Goal: Information Seeking & Learning: Learn about a topic

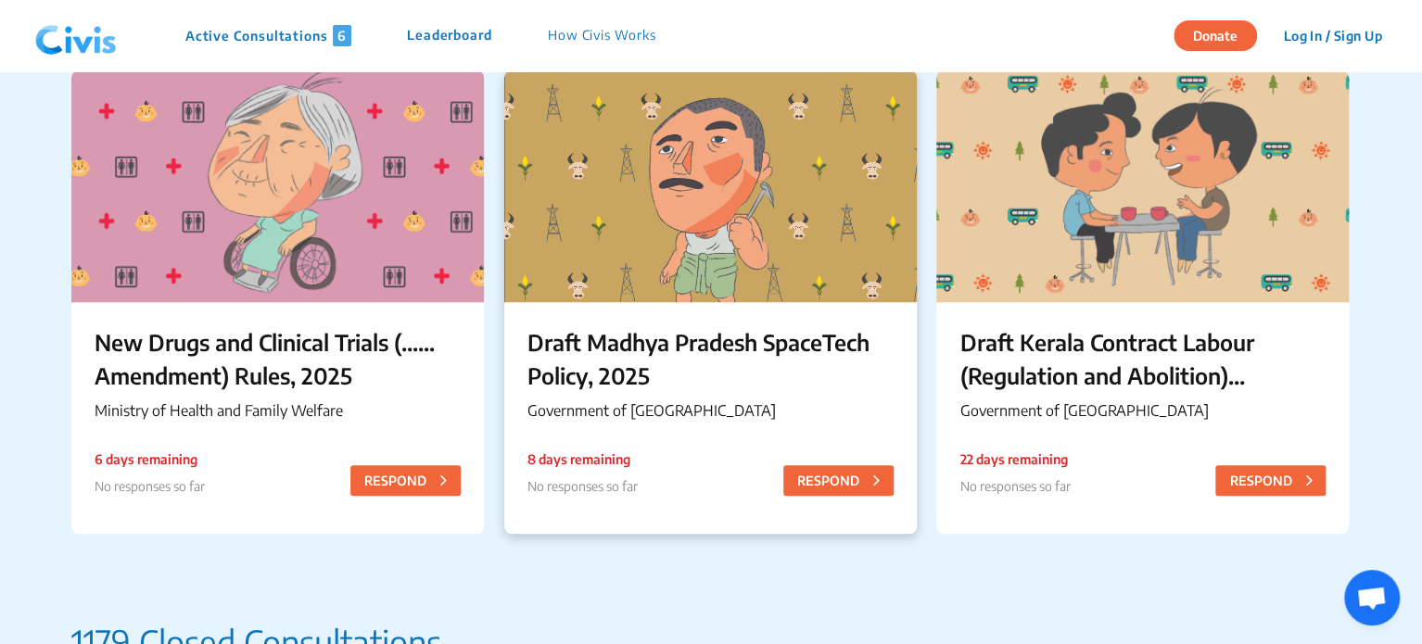
scroll to position [664, 0]
click at [721, 368] on p "Draft Madhya Pradesh SpaceTech Policy, 2025" at bounding box center [710, 357] width 366 height 67
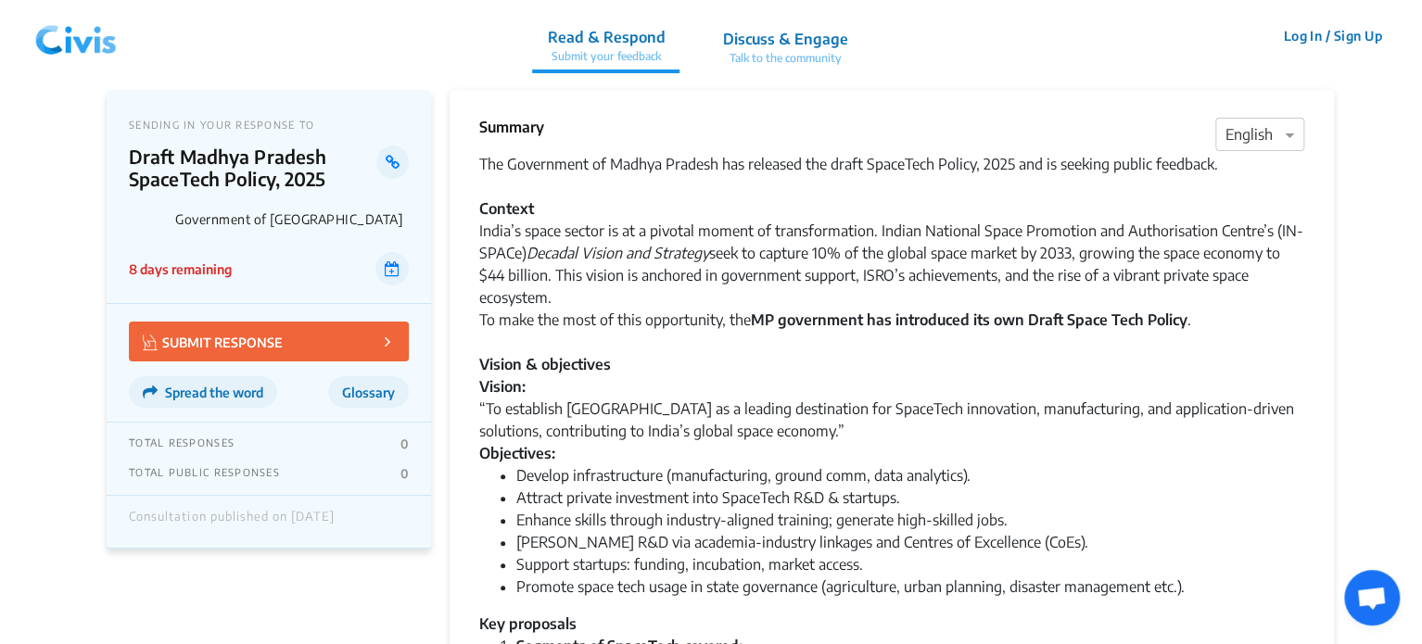
scroll to position [4, 0]
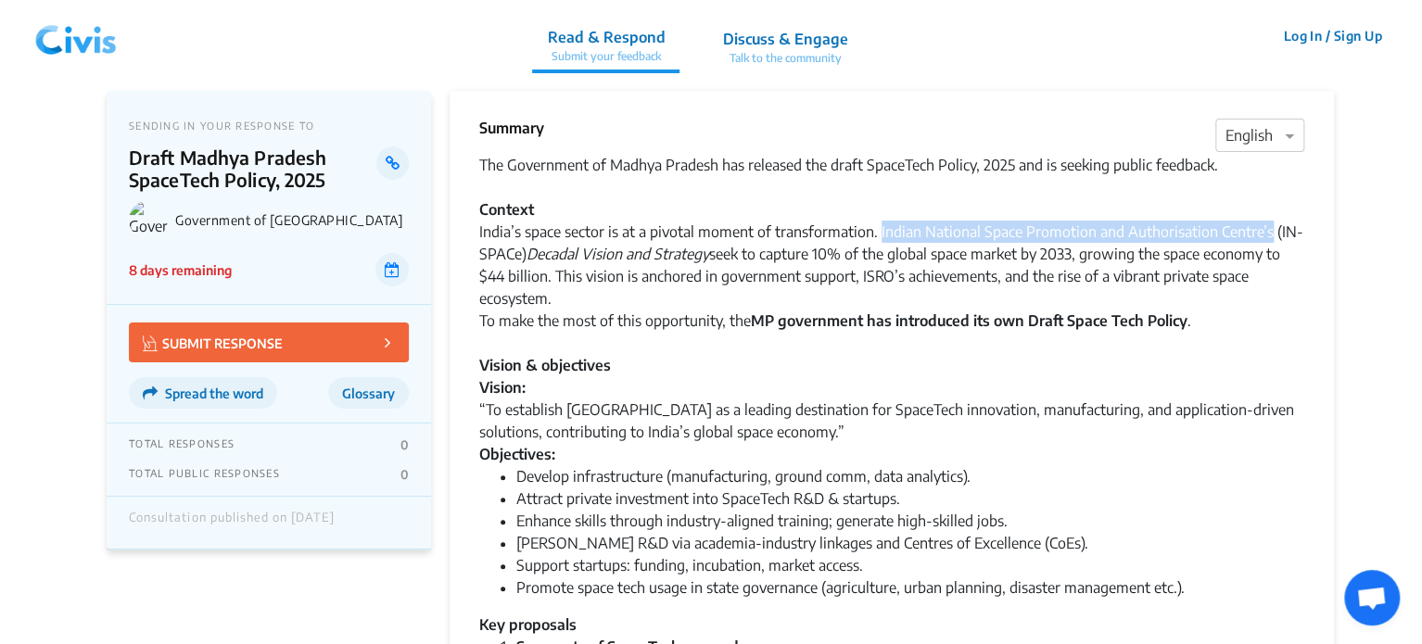
drag, startPoint x: 877, startPoint y: 235, endPoint x: 1267, endPoint y: 234, distance: 390.3
click at [1267, 234] on div "India’s space sector is at a pivotal moment of transformation. Indian National …" at bounding box center [891, 265] width 825 height 89
copy div "Indian National Space Promotion and Authorisation Centre’s"
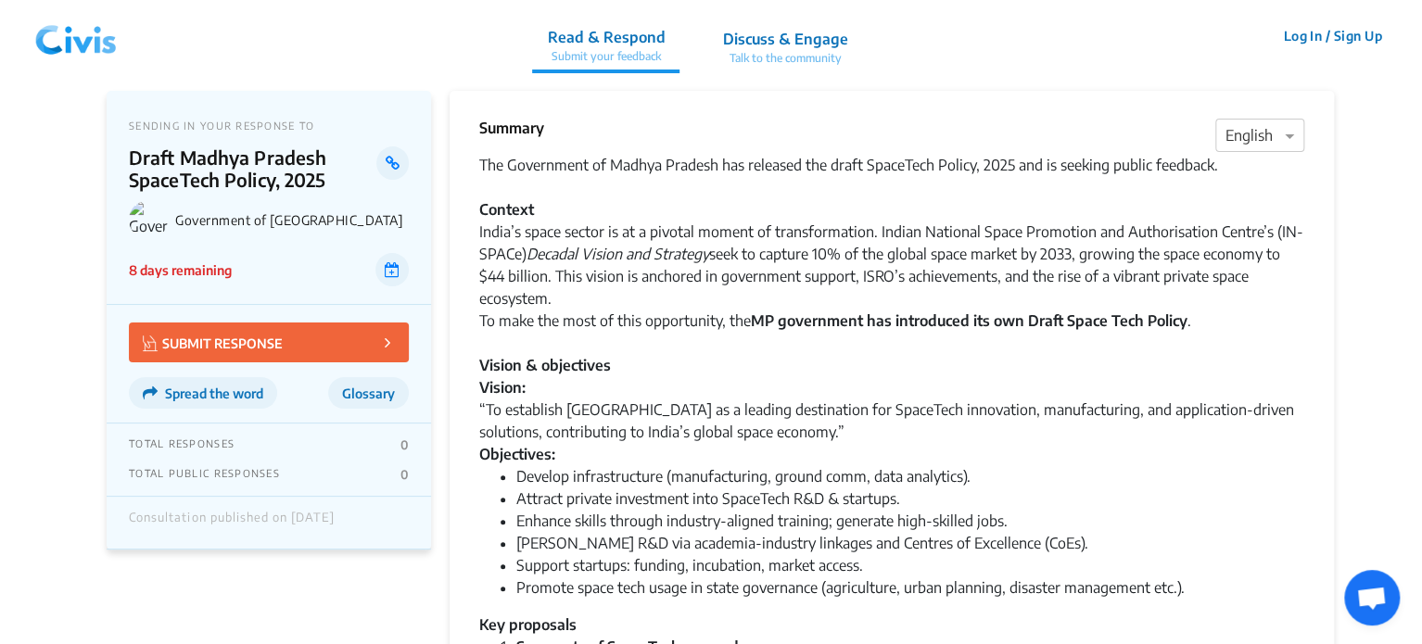
click at [998, 285] on div "India’s space sector is at a pivotal moment of transformation. Indian National …" at bounding box center [891, 265] width 825 height 89
click at [878, 229] on div "India’s space sector is at a pivotal moment of transformation. Indian National …" at bounding box center [891, 265] width 825 height 89
click at [95, 44] on img at bounding box center [76, 36] width 96 height 56
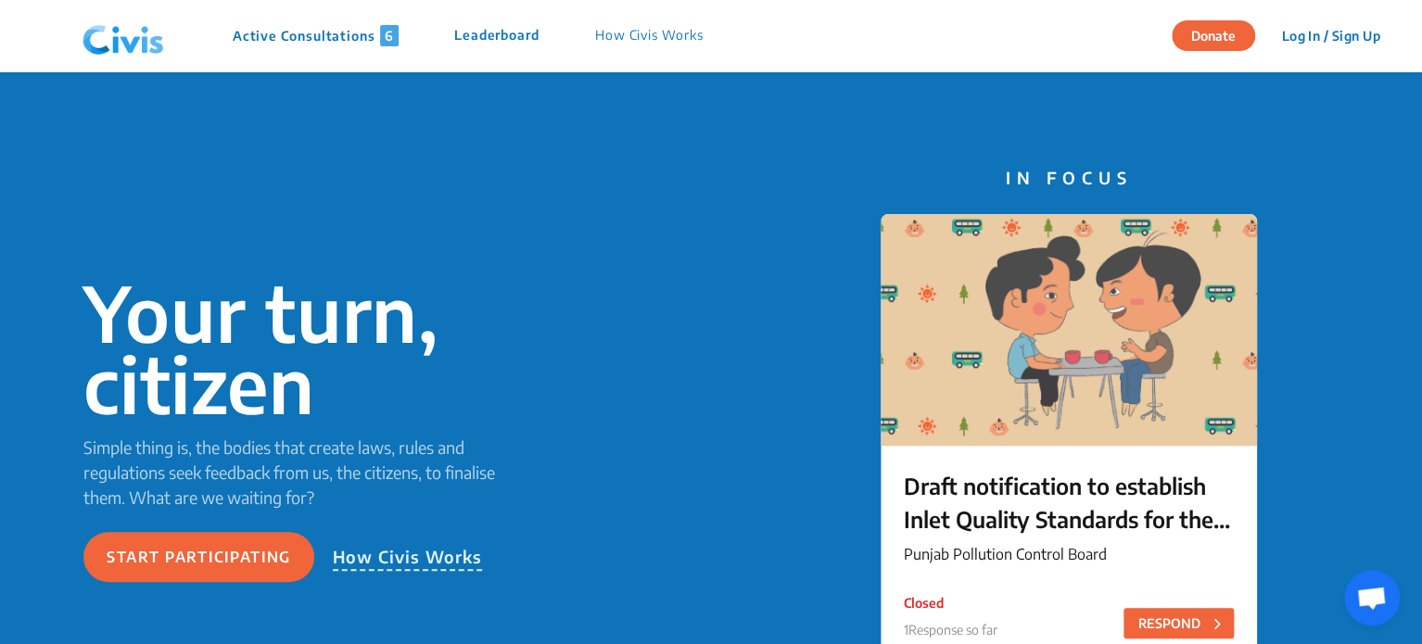
click at [362, 27] on p "Active Consultations 6" at bounding box center [316, 35] width 166 height 21
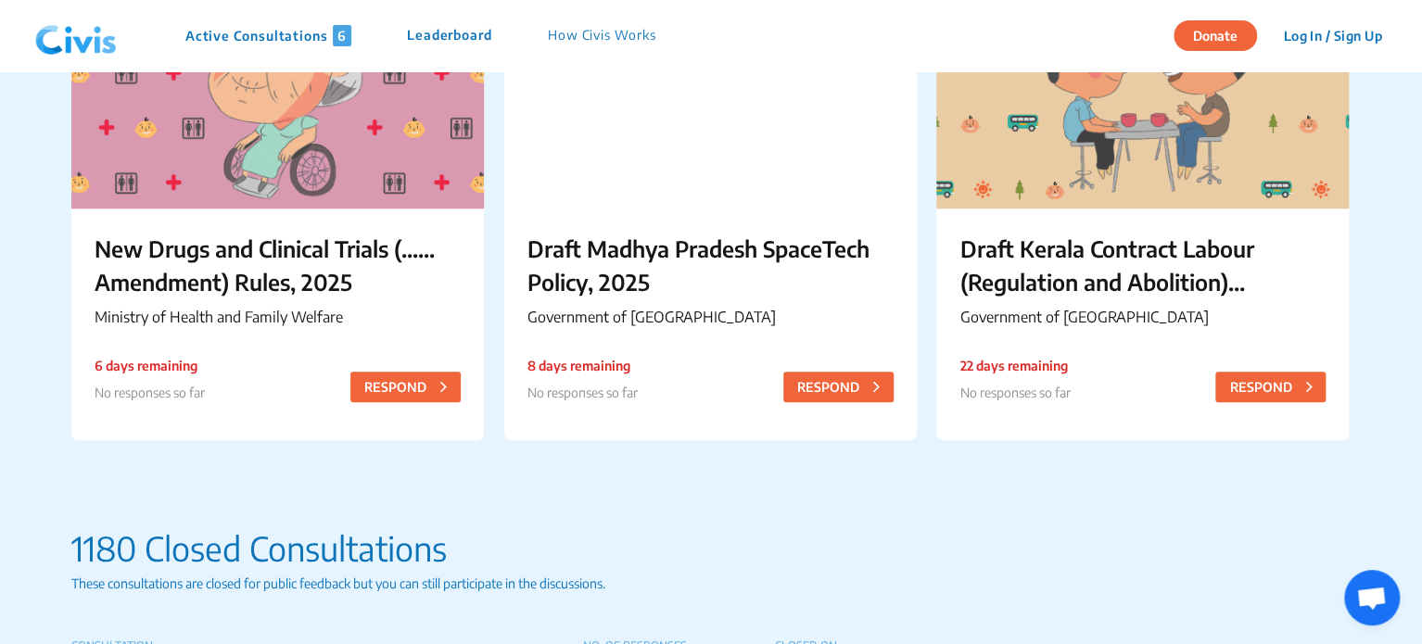
scroll to position [757, 0]
click at [311, 247] on p "New Drugs and Clinical Trials (...... Amendment) Rules, 2025" at bounding box center [278, 264] width 366 height 67
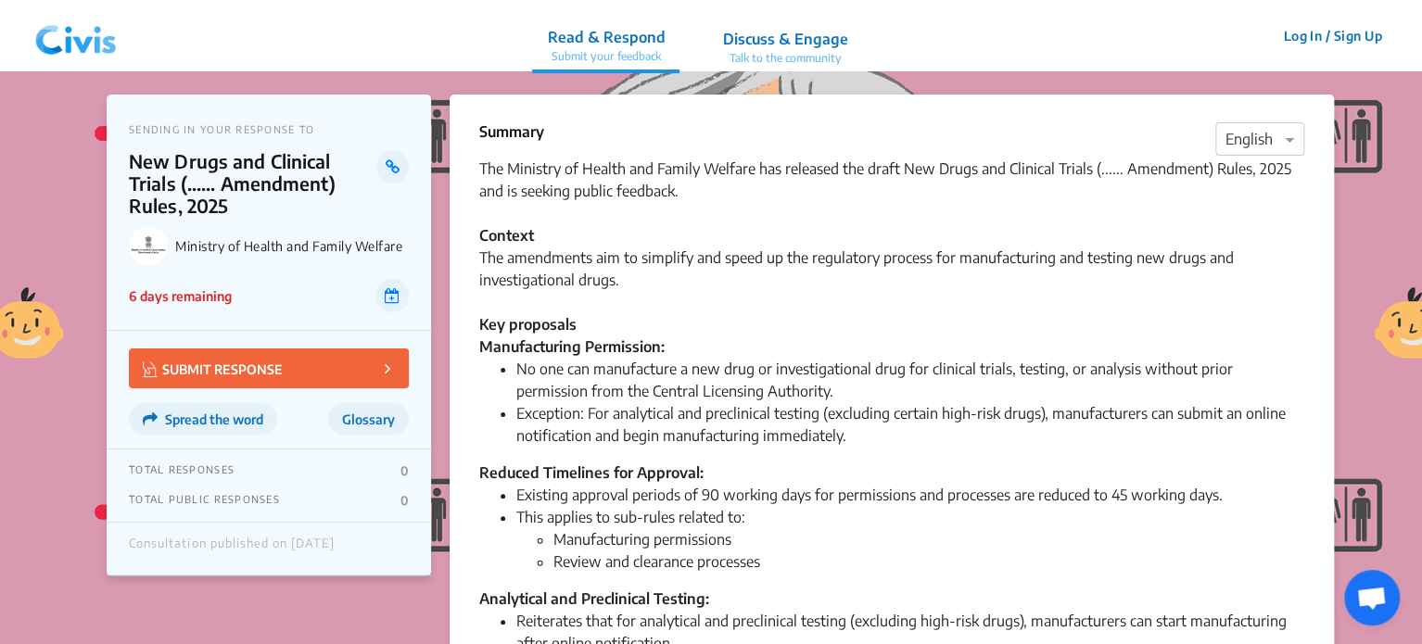
click at [957, 453] on div "The Ministry of Health and Family Welfare has released the draft New Drugs and …" at bounding box center [891, 447] width 825 height 578
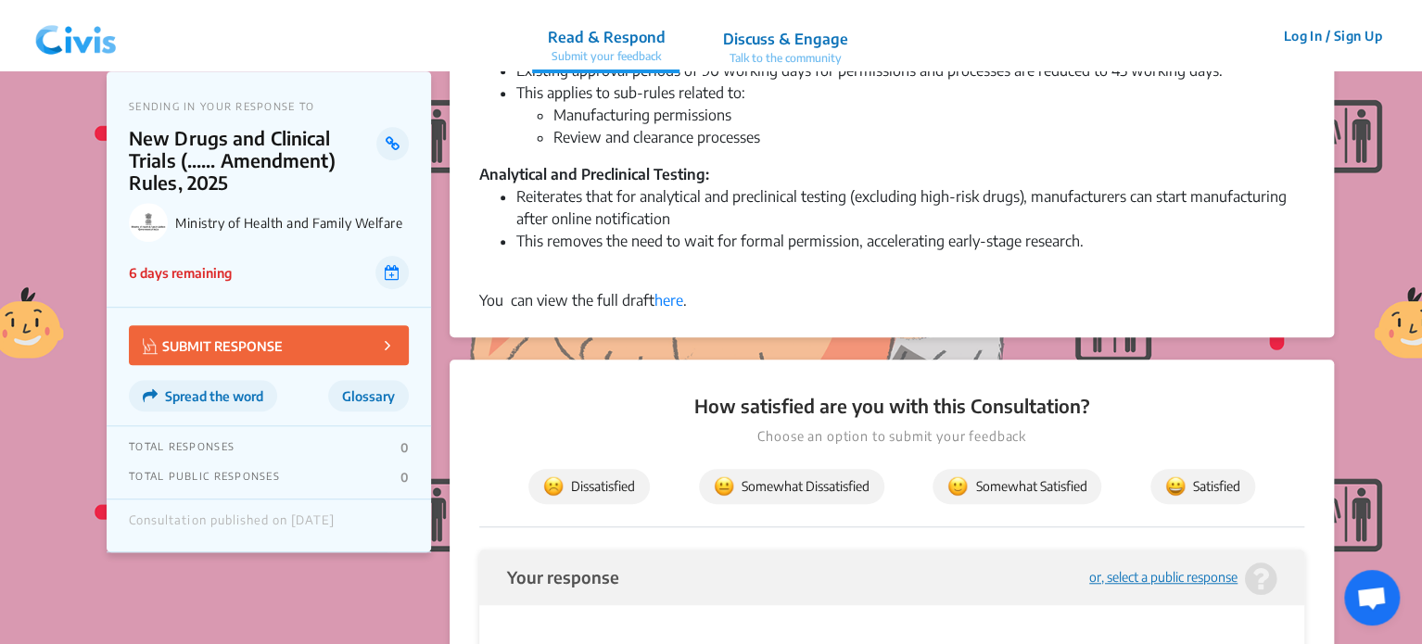
scroll to position [428, 0]
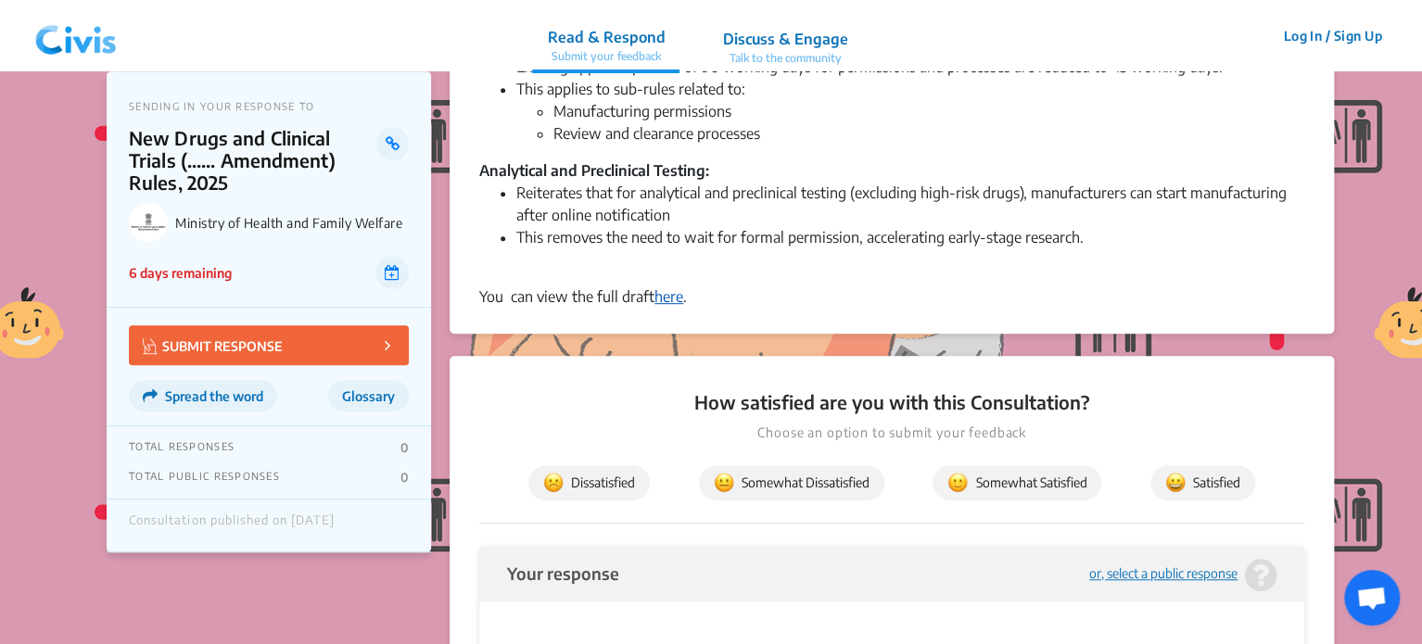
click at [668, 288] on link "here" at bounding box center [668, 296] width 29 height 19
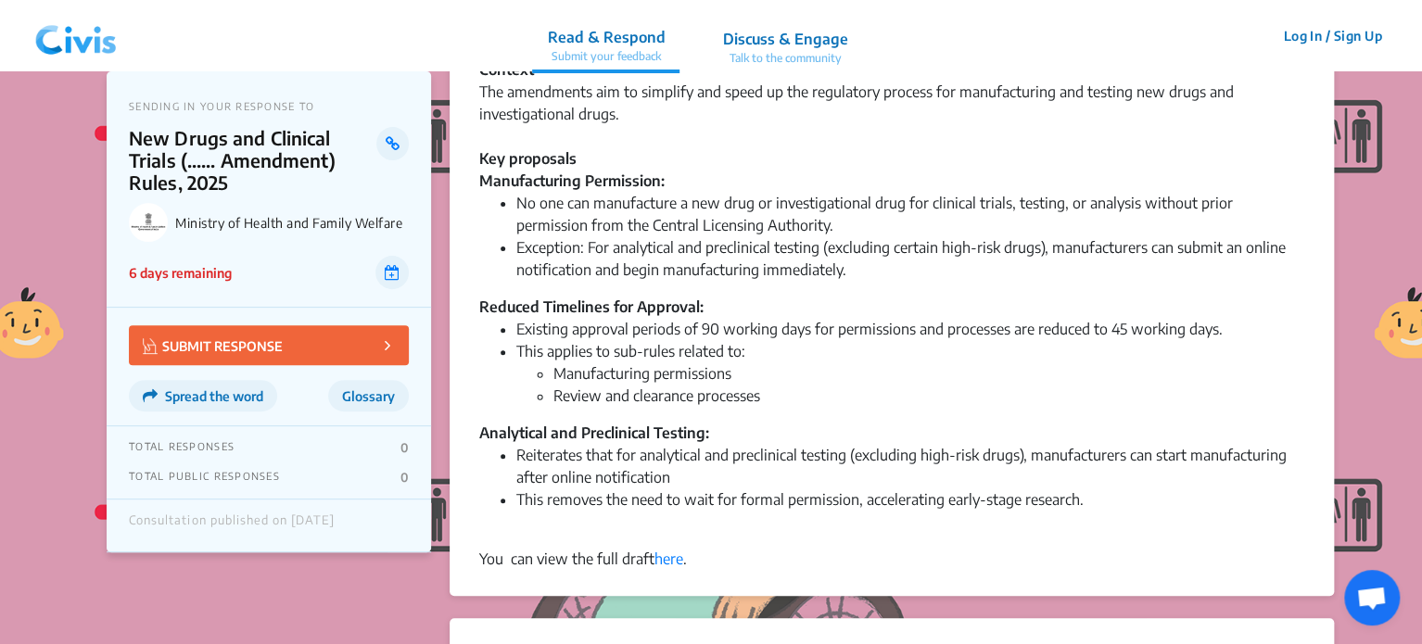
scroll to position [167, 0]
click at [85, 46] on img at bounding box center [76, 36] width 96 height 56
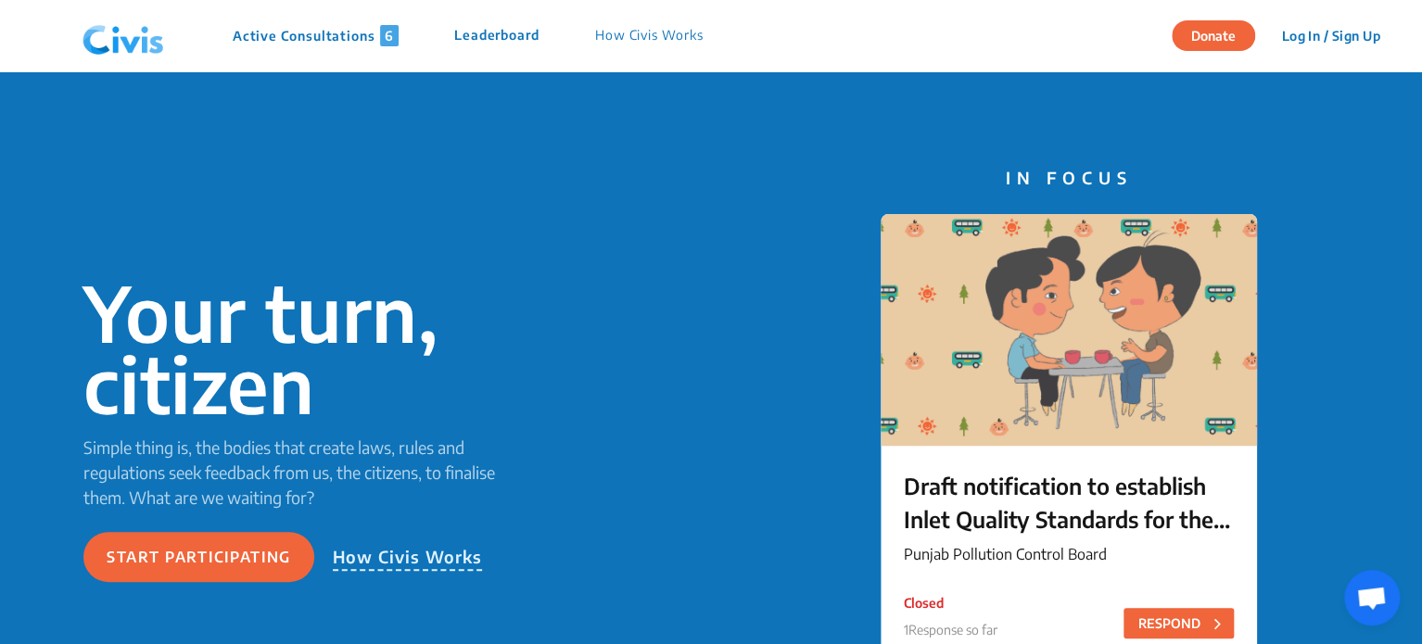
click at [349, 44] on p "Active Consultations 6" at bounding box center [316, 35] width 166 height 21
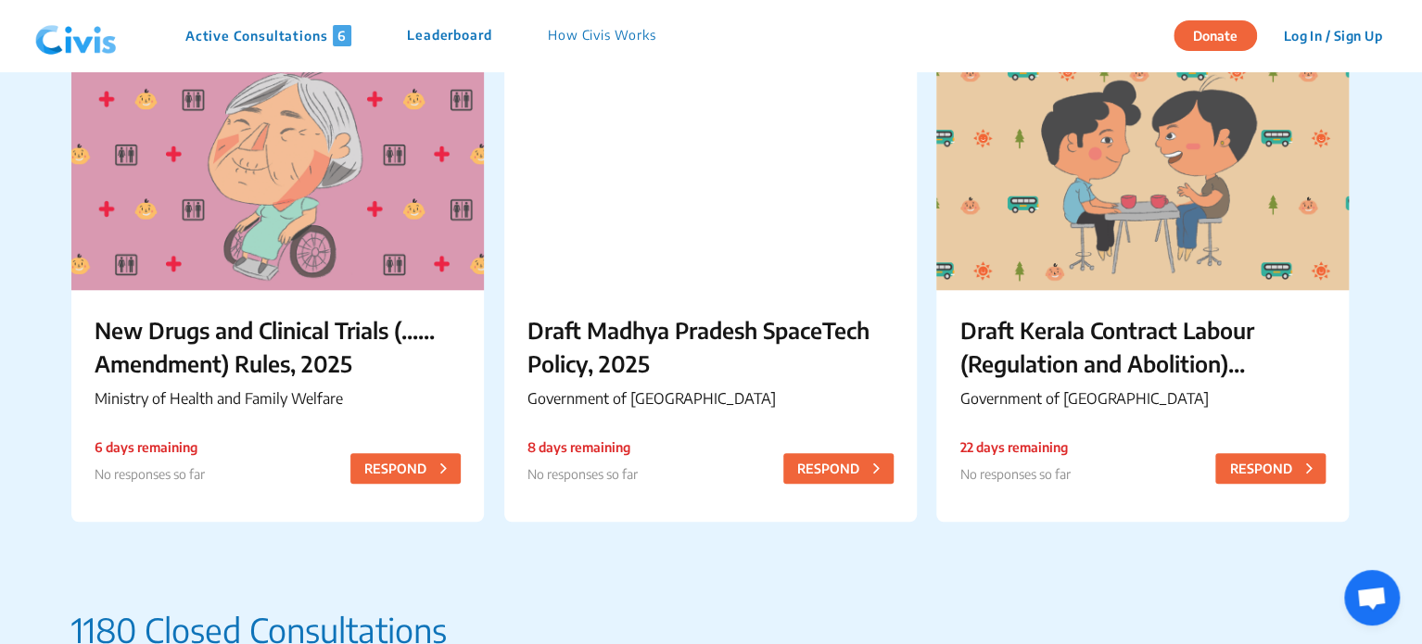
scroll to position [681, 0]
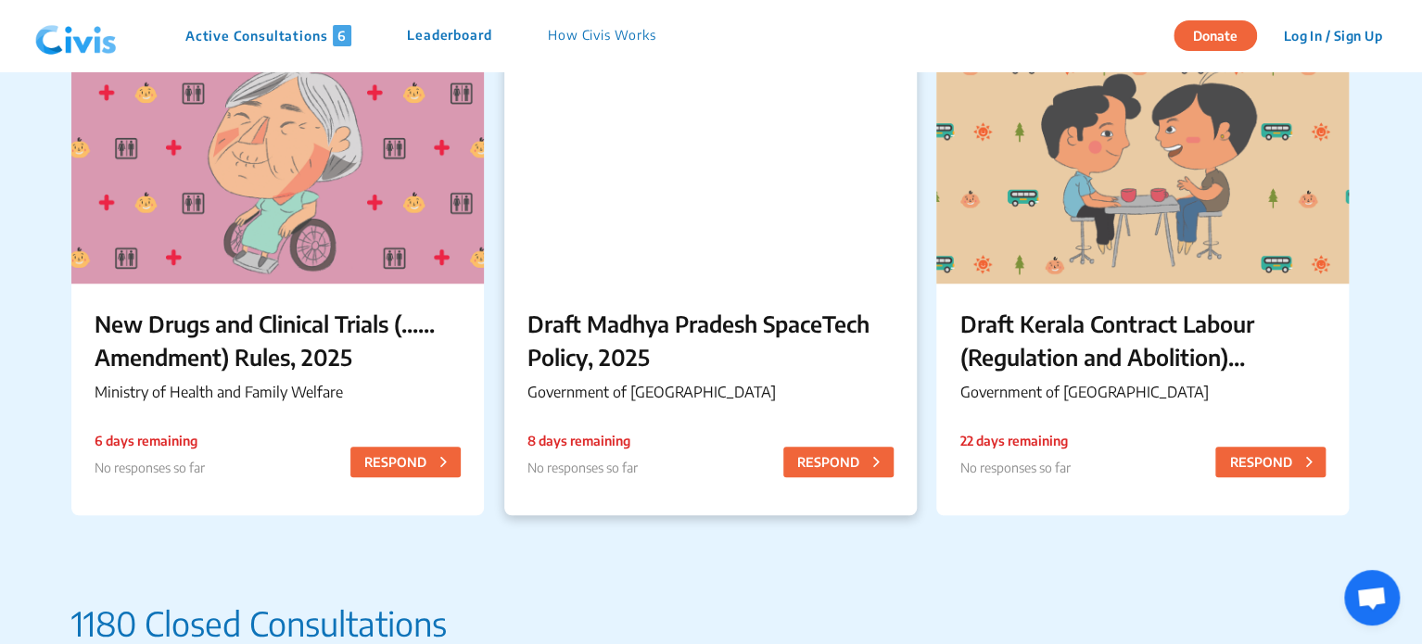
click at [614, 362] on p "Draft Madhya Pradesh SpaceTech Policy, 2025" at bounding box center [710, 340] width 366 height 67
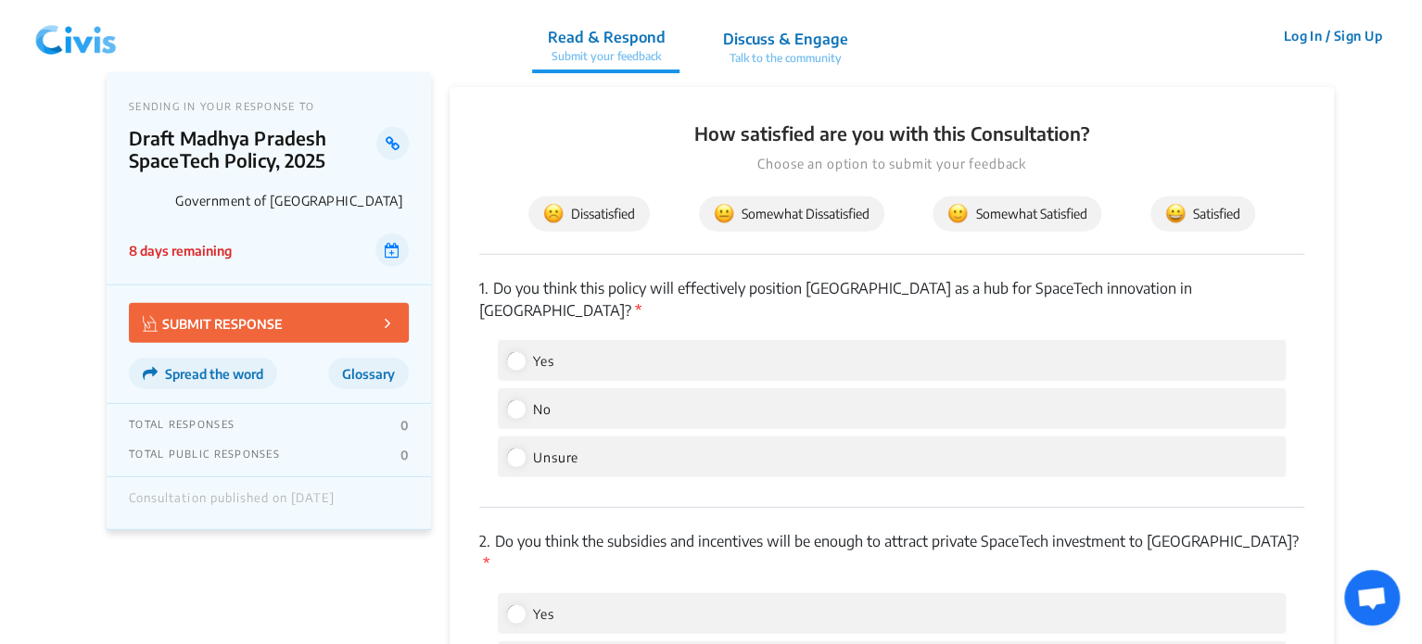
scroll to position [2551, 0]
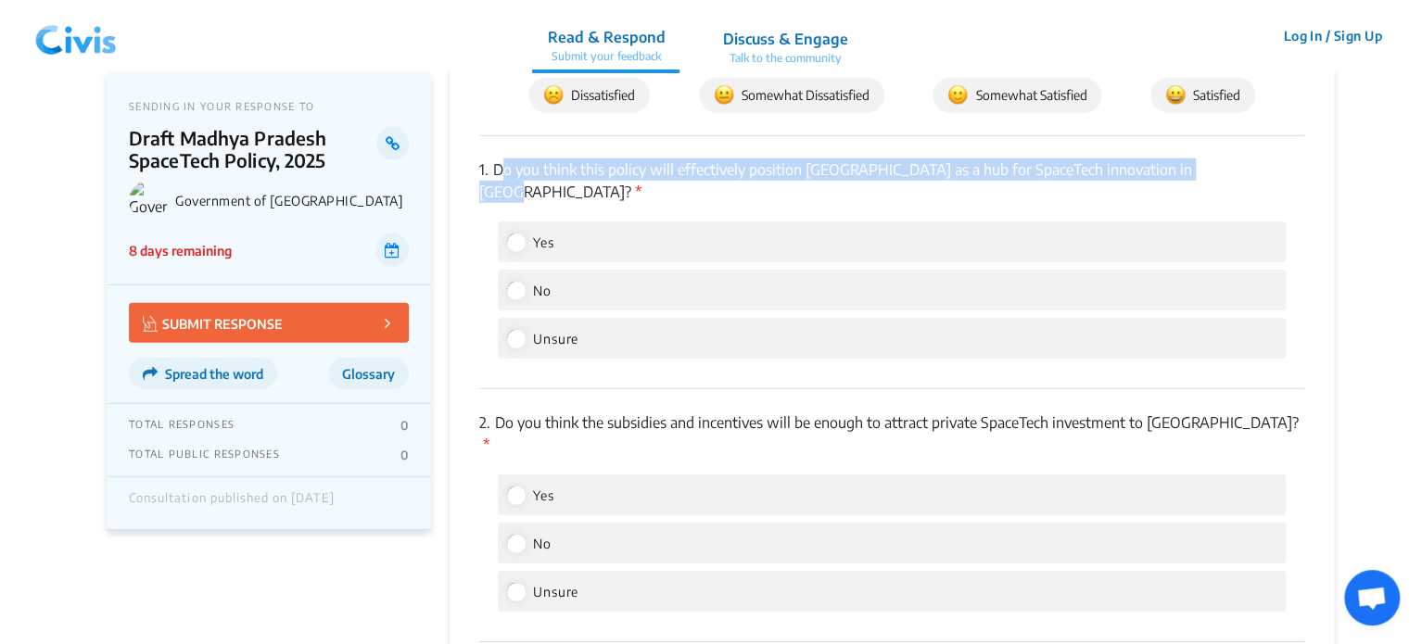
drag, startPoint x: 498, startPoint y: 193, endPoint x: 1201, endPoint y: 197, distance: 703.6
click at [1201, 197] on p "1. Do you think this policy will effectively position Madhya Pradesh as a hub f…" at bounding box center [891, 181] width 825 height 44
copy p "Do you think this policy will effectively position Madhya Pradesh as a hub for …"
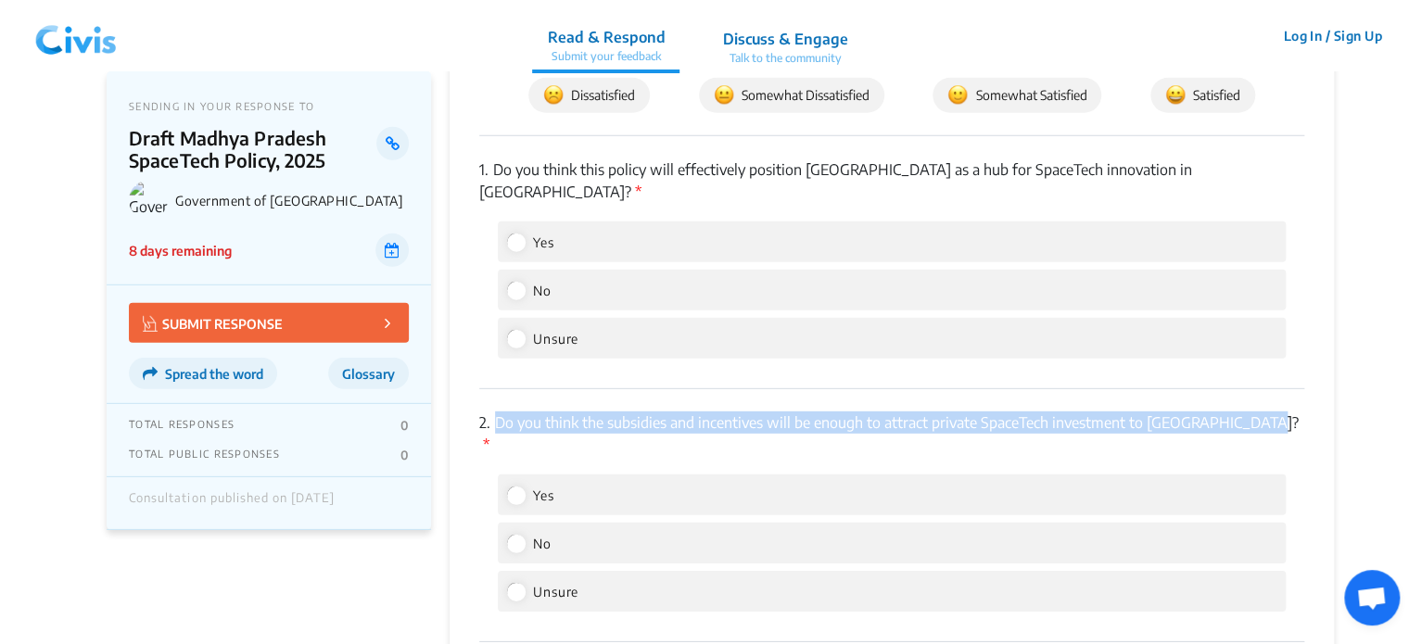
drag, startPoint x: 495, startPoint y: 426, endPoint x: 1267, endPoint y: 427, distance: 772.2
click at [1267, 427] on p "2. Do you think the subsidies and incentives will be enough to attract private …" at bounding box center [891, 434] width 825 height 44
copy p "Do you think the subsidies and incentives will be enough to attract private Spa…"
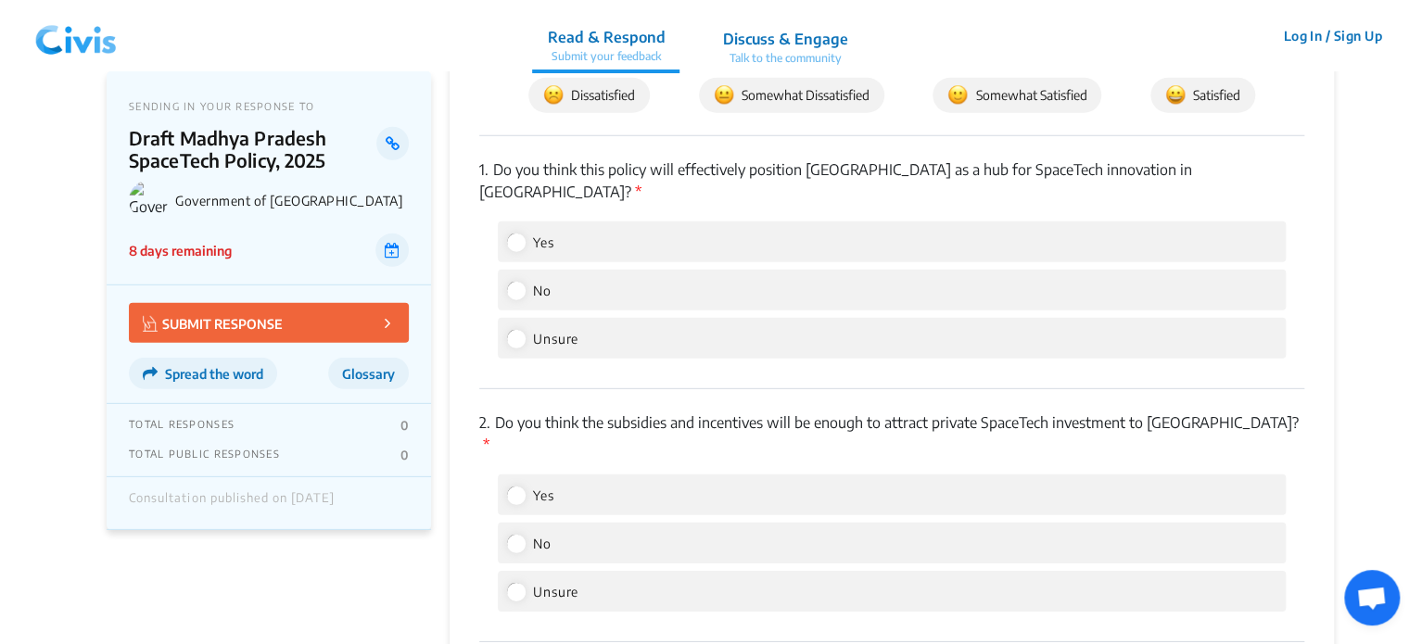
click at [614, 475] on div "Yes" at bounding box center [892, 495] width 788 height 41
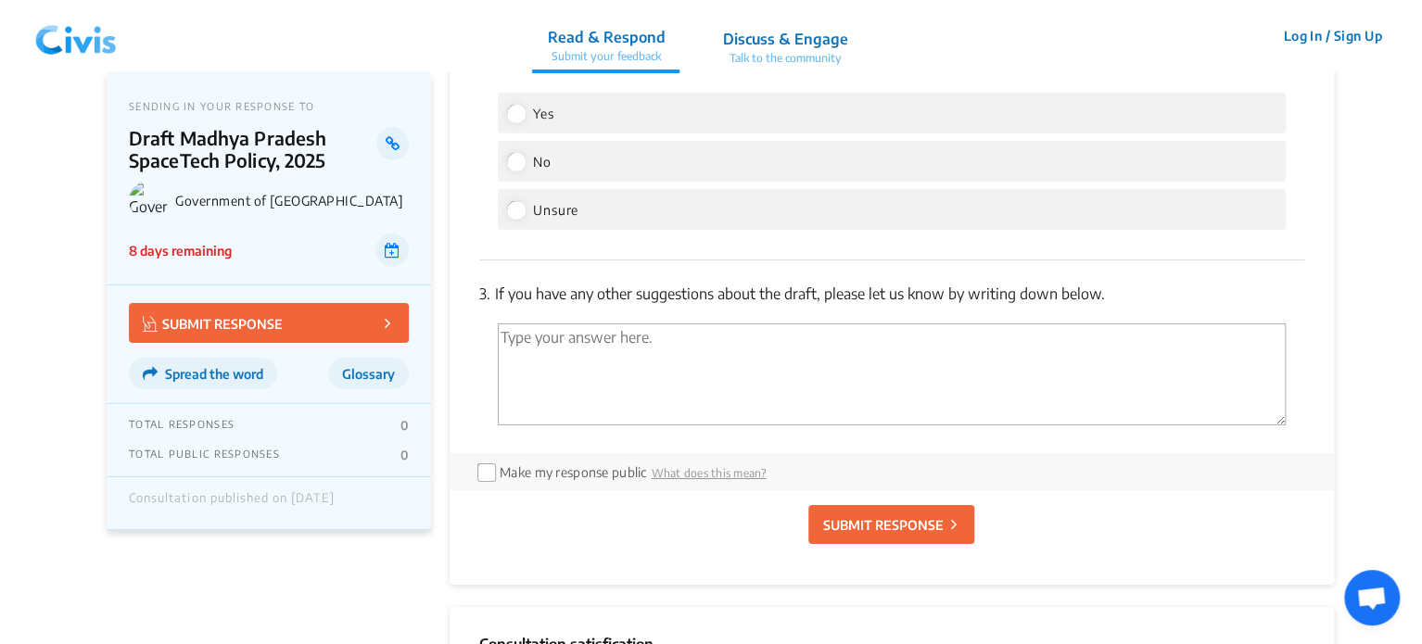
scroll to position [2935, 0]
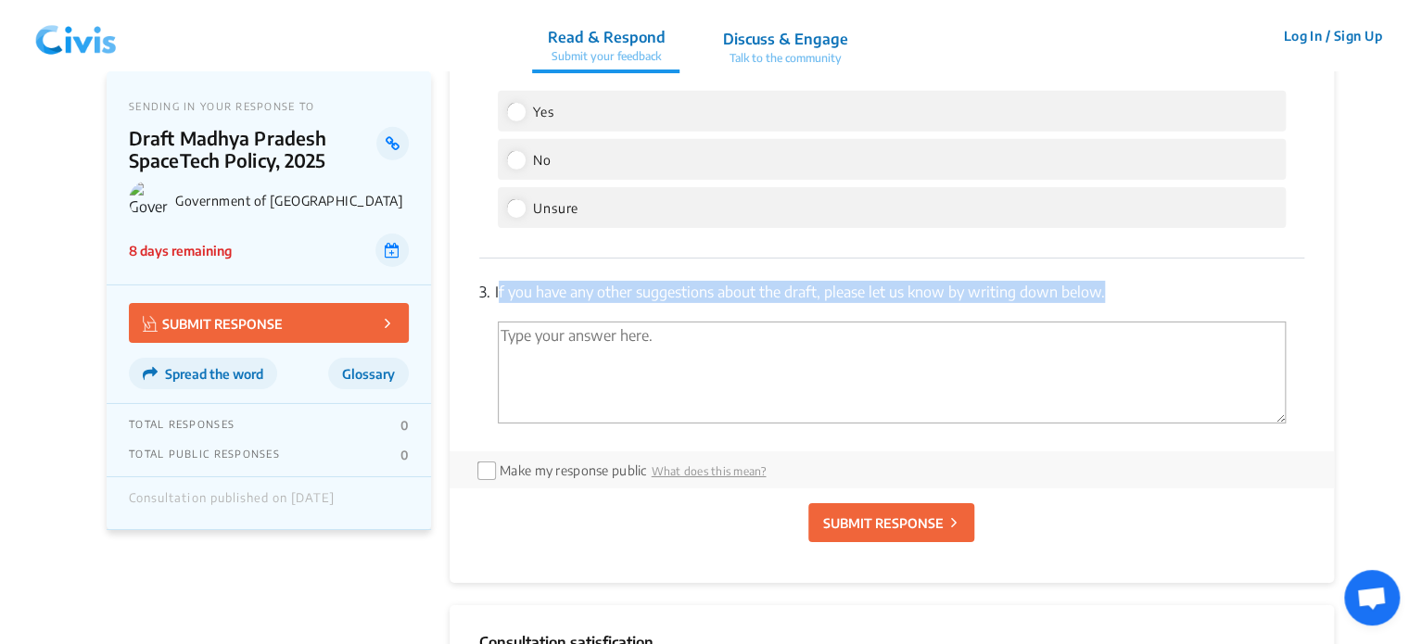
drag, startPoint x: 497, startPoint y: 269, endPoint x: 1120, endPoint y: 288, distance: 623.2
click at [1120, 288] on div "3. If you have any other suggestions about the draft, please let us know by wri…" at bounding box center [891, 355] width 825 height 193
copy p "If you have any other suggestions about the draft, please let us know by writin…"
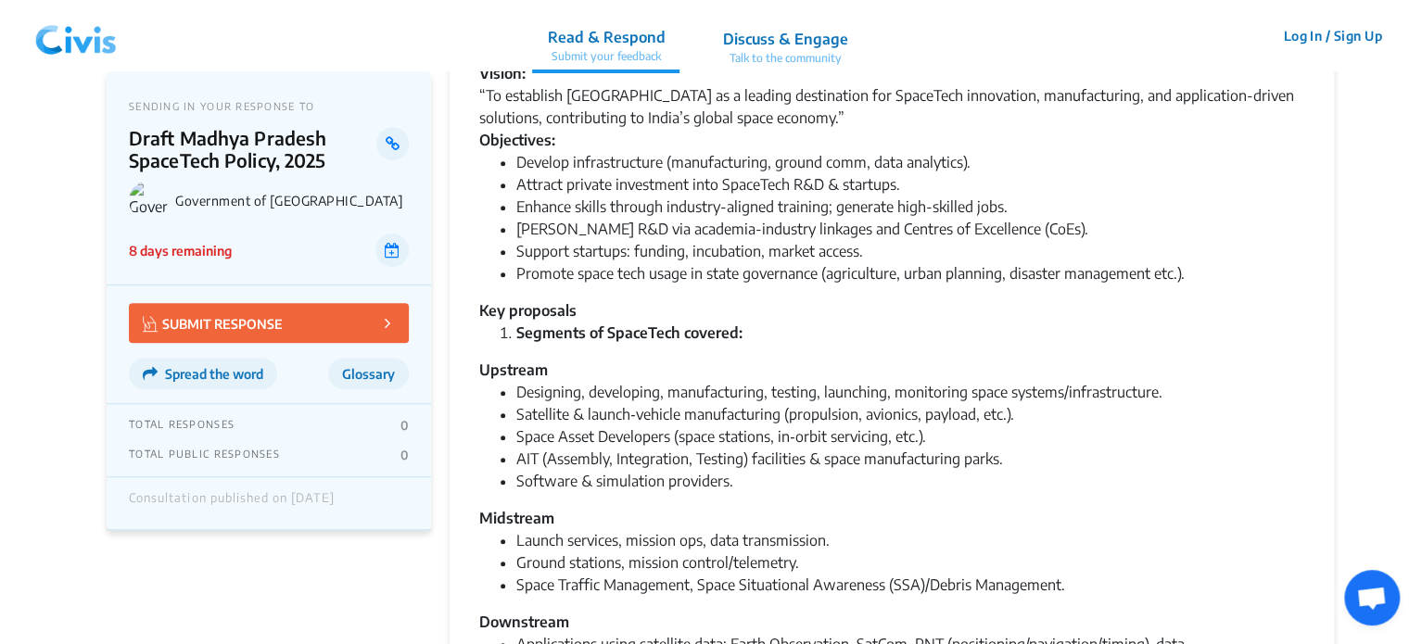
scroll to position [0, 0]
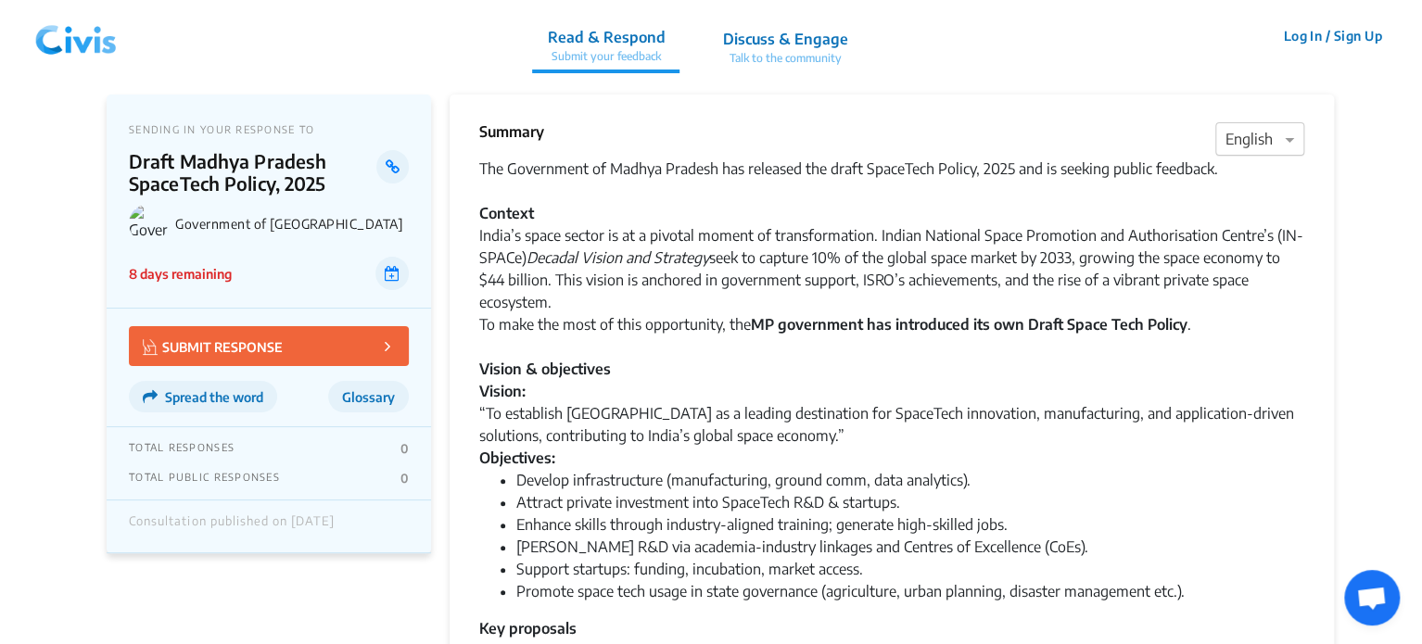
click at [1247, 129] on div at bounding box center [1259, 140] width 87 height 24
click at [1238, 215] on span "Hindi" at bounding box center [1242, 211] width 35 height 19
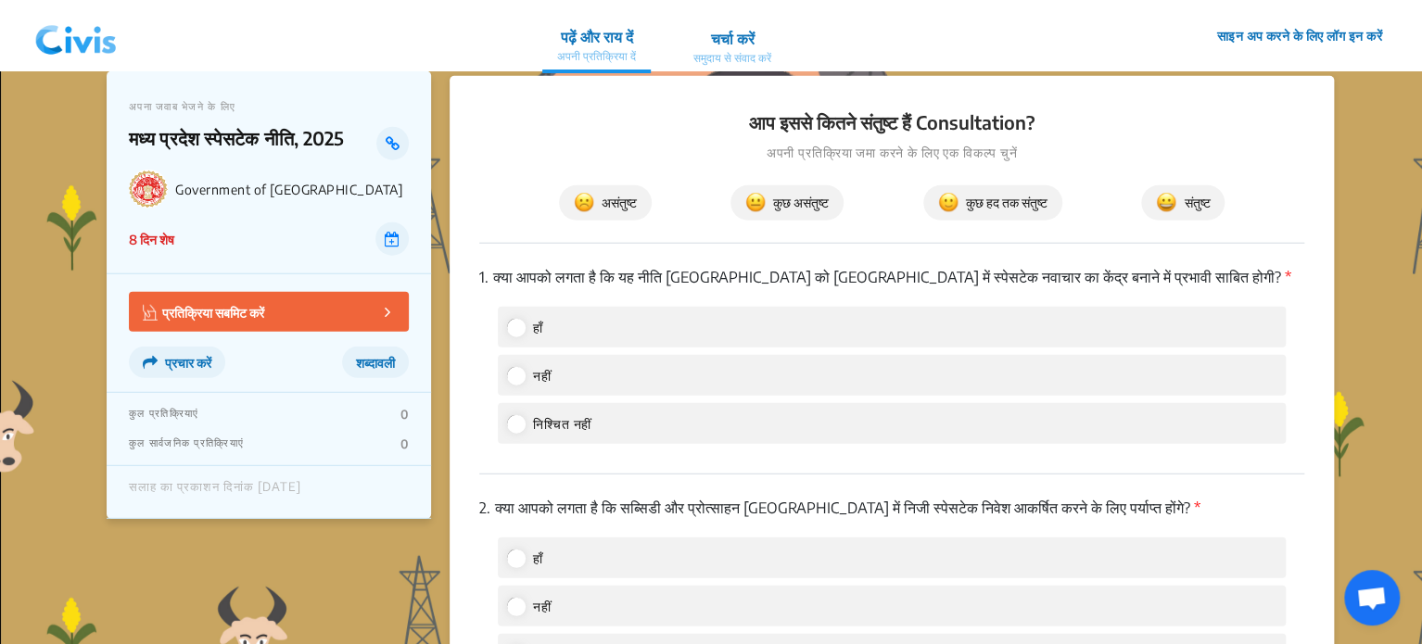
scroll to position [2321, 0]
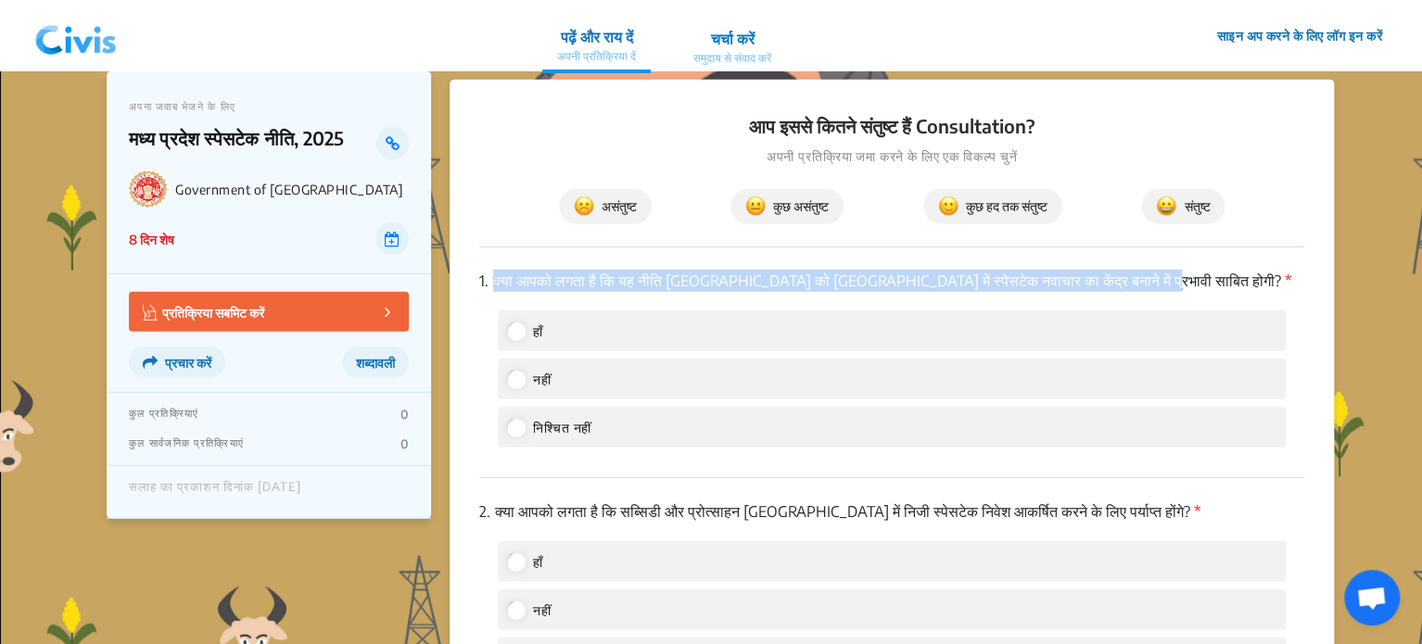
drag, startPoint x: 494, startPoint y: 279, endPoint x: 1120, endPoint y: 259, distance: 626.0
click at [1120, 259] on div "1. क्या आपको लगता है कि यह नीति [GEOGRAPHIC_DATA] को [GEOGRAPHIC_DATA] में स्पे…" at bounding box center [891, 363] width 825 height 231
copy p "क्या आपको लगता है कि यह नीति [GEOGRAPHIC_DATA] को [GEOGRAPHIC_DATA] में स्पेसटे…"
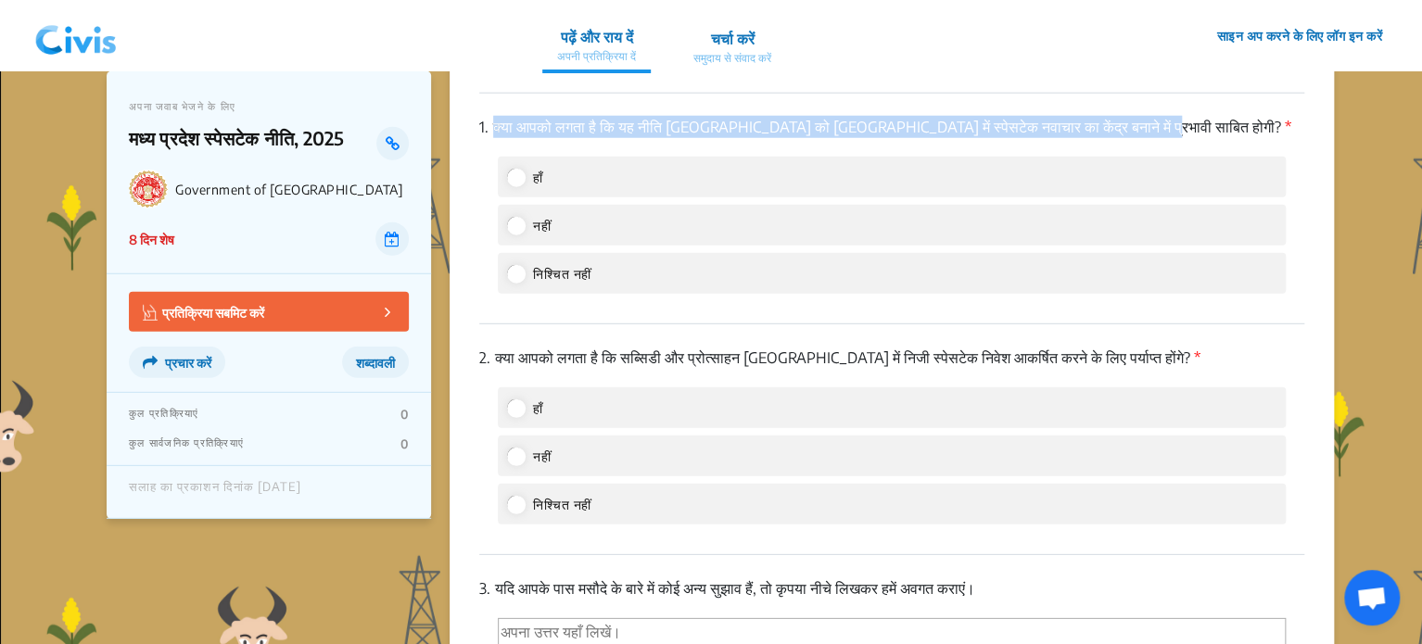
scroll to position [2477, 0]
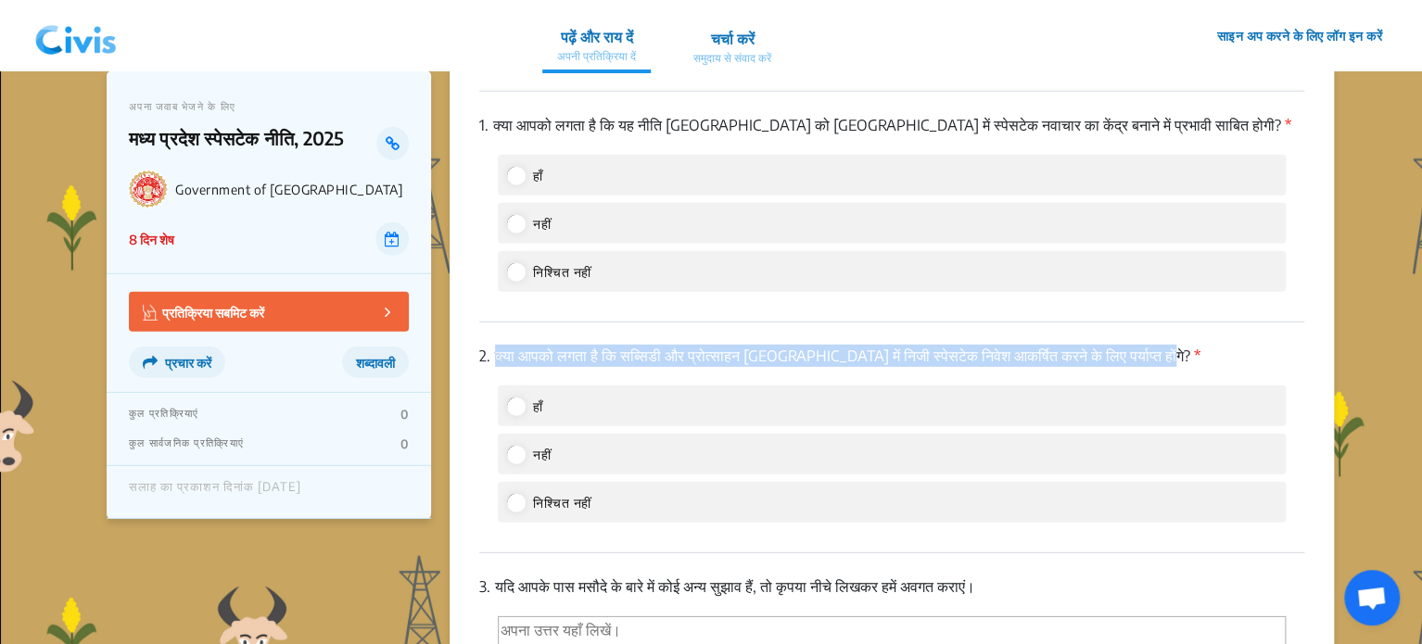
drag, startPoint x: 499, startPoint y: 350, endPoint x: 1161, endPoint y: 342, distance: 661.9
click at [1161, 342] on div "2. क्या आपको लगता है कि सब्सिडी और प्रोत्साहन [GEOGRAPHIC_DATA] में निजी स्पेसट…" at bounding box center [891, 438] width 825 height 231
copy p "क्या आपको लगता है कि सब्सिडी और प्रोत्साहन [GEOGRAPHIC_DATA] में निजी स्पेसटेक …"
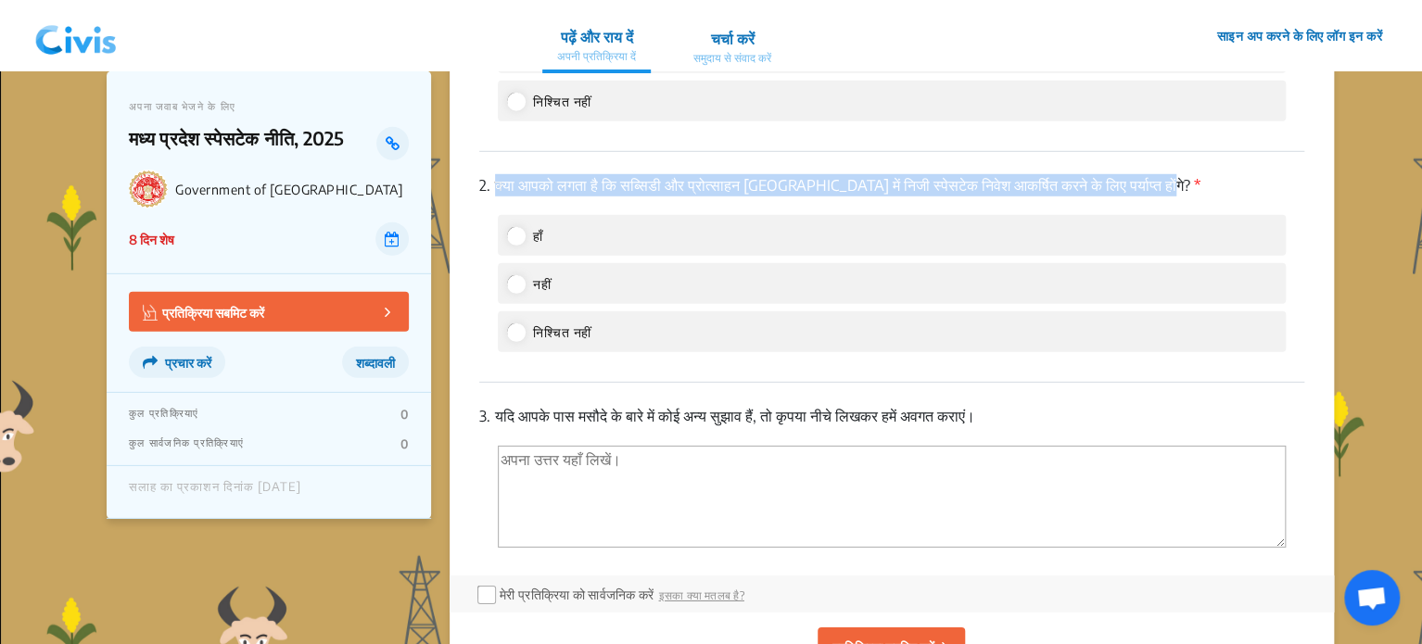
drag, startPoint x: 501, startPoint y: 417, endPoint x: 1031, endPoint y: 409, distance: 530.3
click at [1031, 409] on p "3. यदि आपके पास मसौदे के बारे में कोई अन्य सुझाव हैं, तो कृपया नीचे लिखकर हमें …" at bounding box center [891, 416] width 825 height 22
copy p "यदि आपके पास मसौदे के बारे में कोई अन्य सुझाव हैं, तो कृपया नीचे लिखकर हमें अवग…"
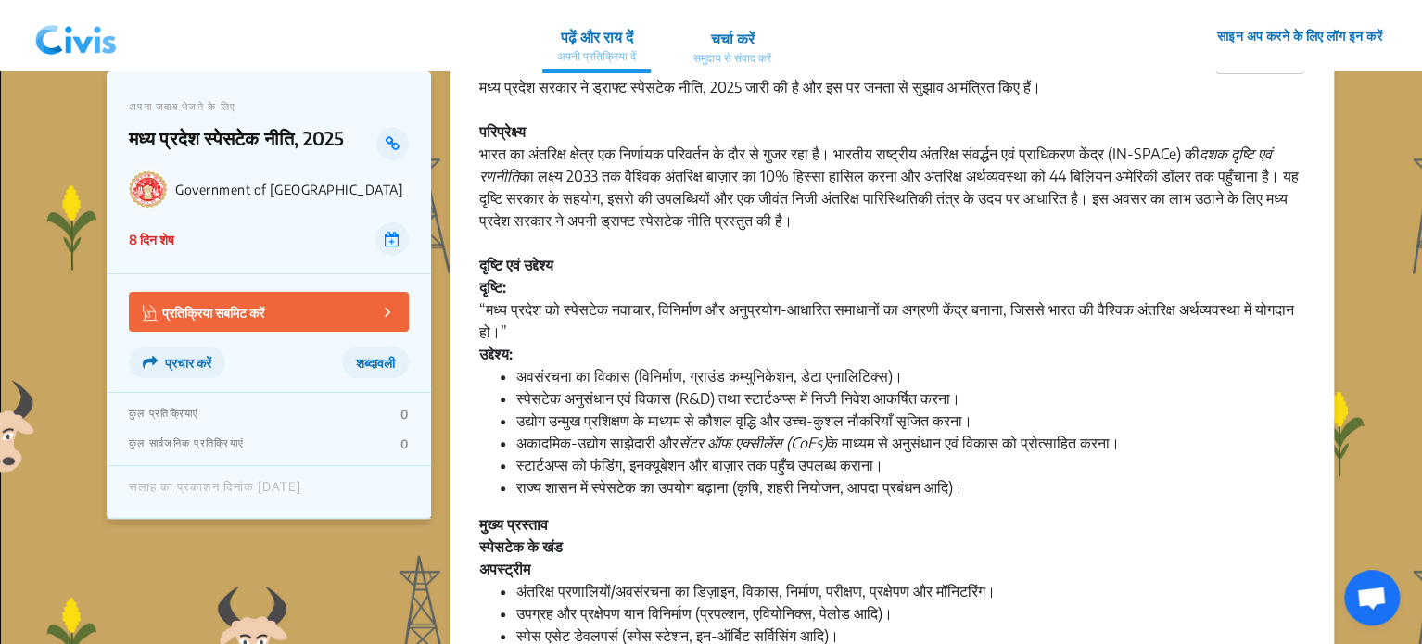
scroll to position [0, 0]
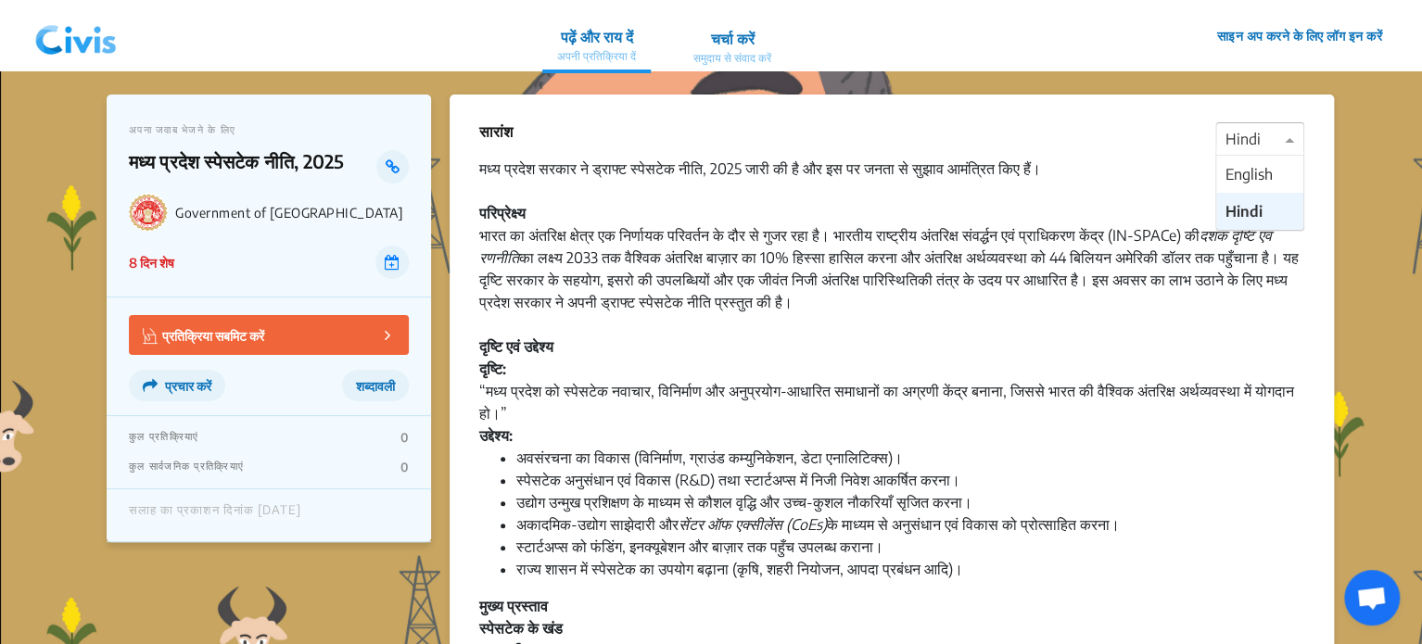
click at [1264, 136] on div at bounding box center [1259, 140] width 87 height 24
click at [1269, 189] on div "English" at bounding box center [1259, 174] width 87 height 37
